Goal: Transaction & Acquisition: Purchase product/service

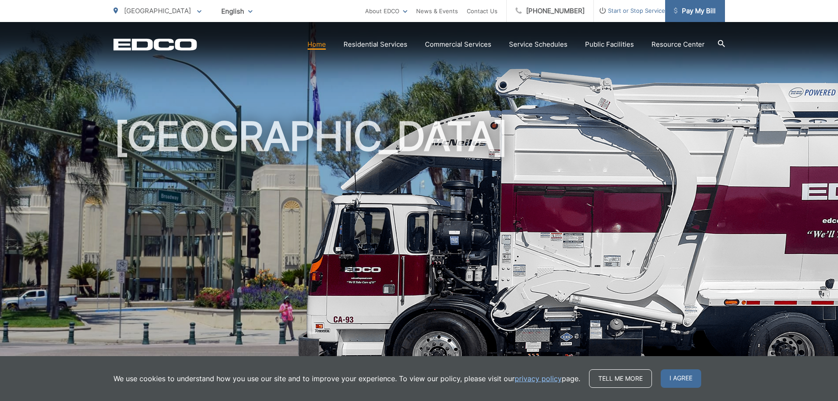
click at [685, 10] on span "Pay My Bill" at bounding box center [695, 11] width 42 height 11
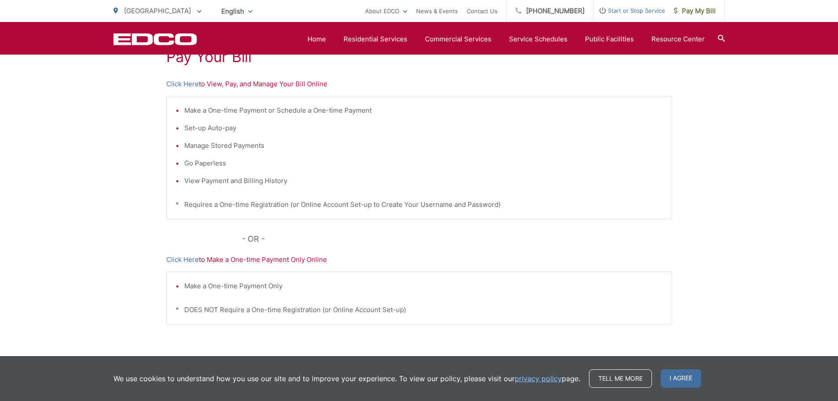
scroll to position [93, 0]
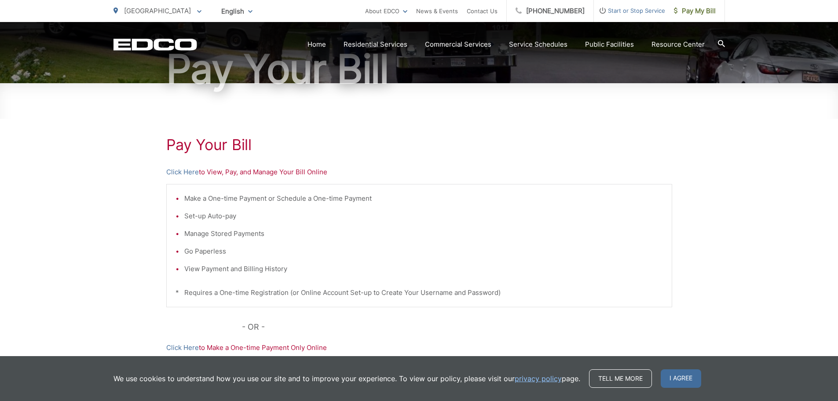
click at [260, 174] on p "Click Here to View, Pay, and Manage Your Bill Online" at bounding box center [419, 172] width 506 height 11
click at [189, 172] on link "Click Here" at bounding box center [182, 172] width 33 height 11
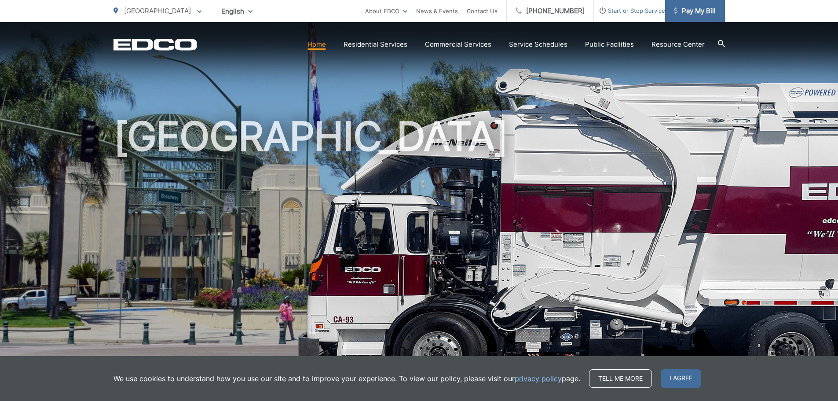
click at [699, 10] on span "Pay My Bill" at bounding box center [695, 11] width 42 height 11
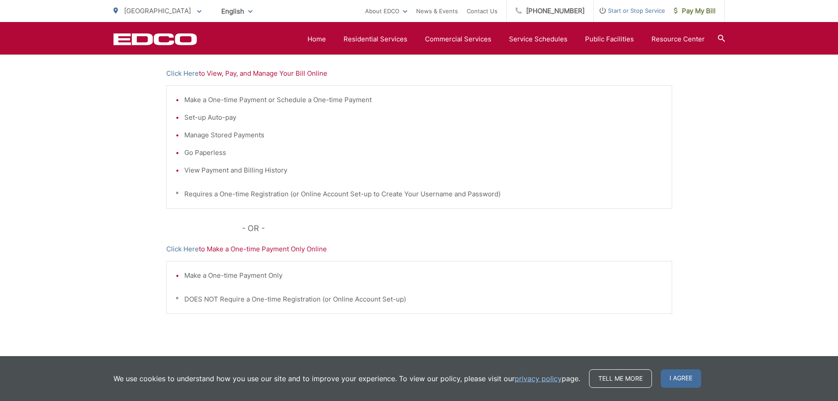
scroll to position [176, 0]
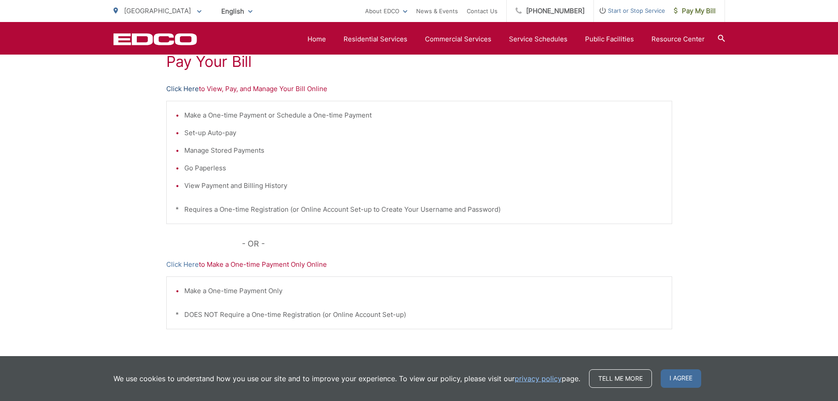
click at [185, 89] on link "Click Here" at bounding box center [182, 89] width 33 height 11
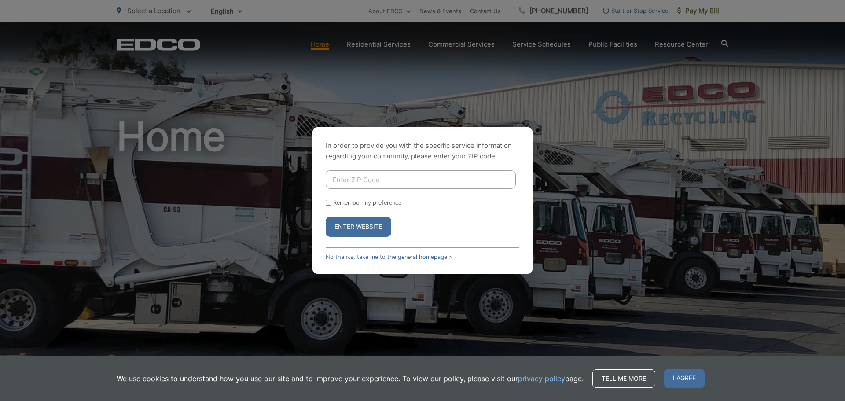
click at [409, 181] on input "Enter ZIP Code" at bounding box center [421, 179] width 190 height 18
type input "92069"
click at [326, 216] on button "Enter Website" at bounding box center [359, 226] width 66 height 20
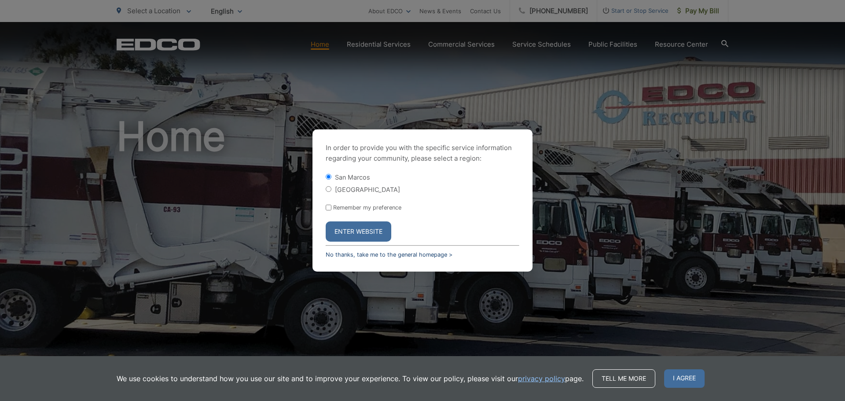
click at [360, 254] on link "No thanks, take me to the general homepage >" at bounding box center [389, 254] width 127 height 7
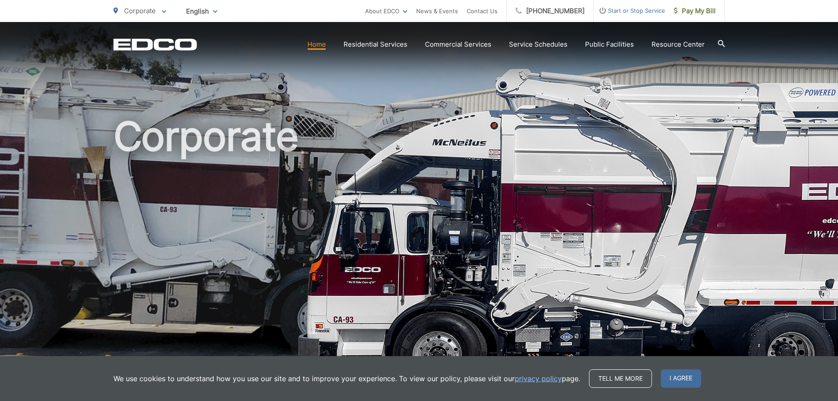
drag, startPoint x: 0, startPoint y: 0, endPoint x: 692, endPoint y: 13, distance: 692.2
click at [692, 13] on span "Pay My Bill" at bounding box center [695, 11] width 42 height 11
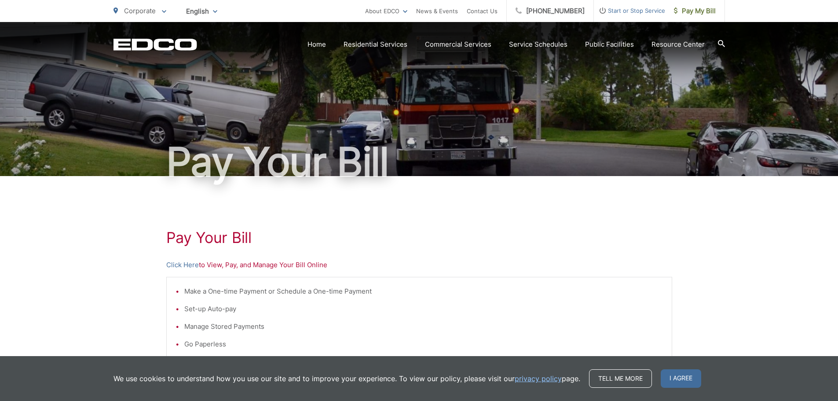
drag, startPoint x: 234, startPoint y: 234, endPoint x: 232, endPoint y: 243, distance: 9.4
drag, startPoint x: 232, startPoint y: 243, endPoint x: 183, endPoint y: 263, distance: 53.1
click at [183, 263] on link "Click Here" at bounding box center [182, 265] width 33 height 11
